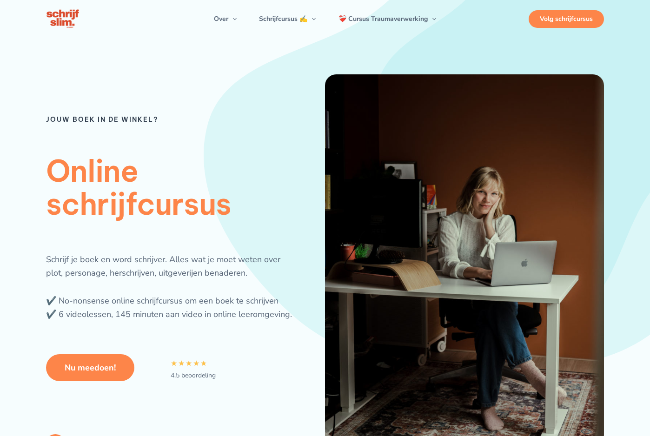
click at [581, 25] on div "Volg schrijfcursus" at bounding box center [566, 19] width 75 height 18
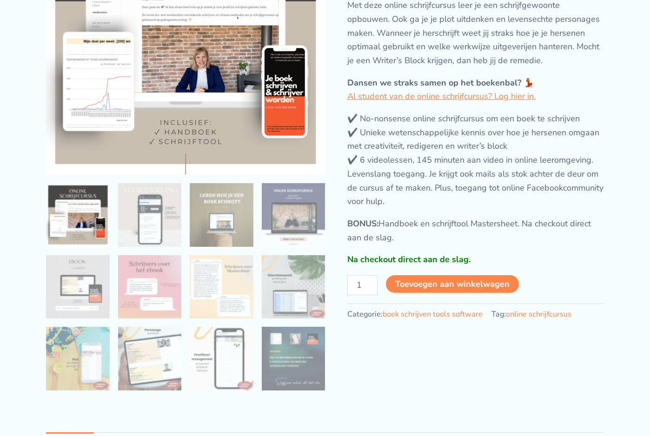
scroll to position [146, 0]
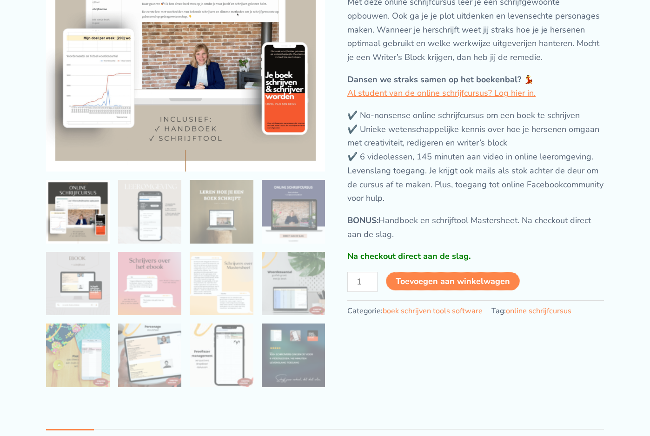
click at [449, 291] on button "Toevoegen aan winkelwagen" at bounding box center [453, 281] width 134 height 19
